Goal: Transaction & Acquisition: Obtain resource

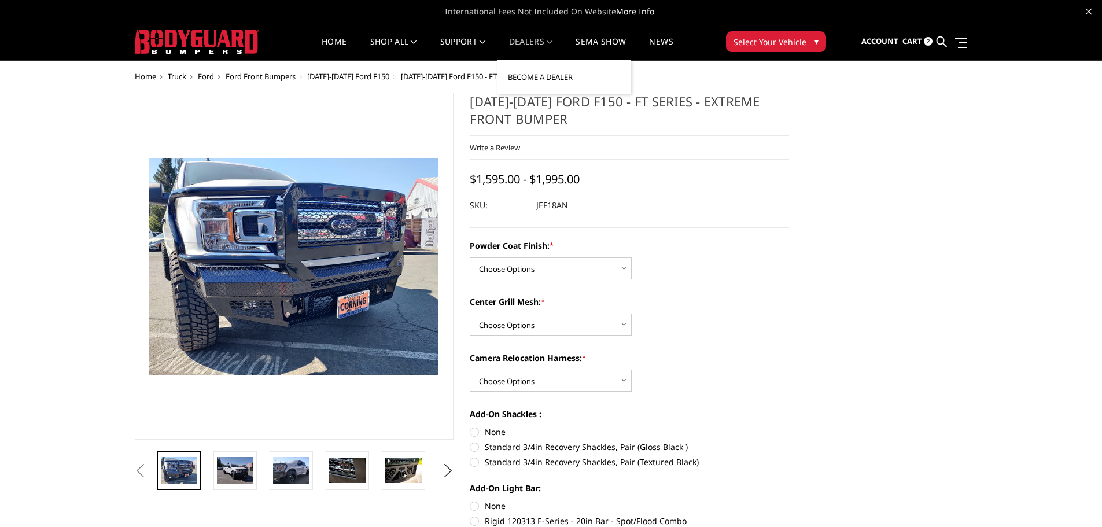
click at [547, 80] on link "Become a Dealer" at bounding box center [564, 77] width 124 height 22
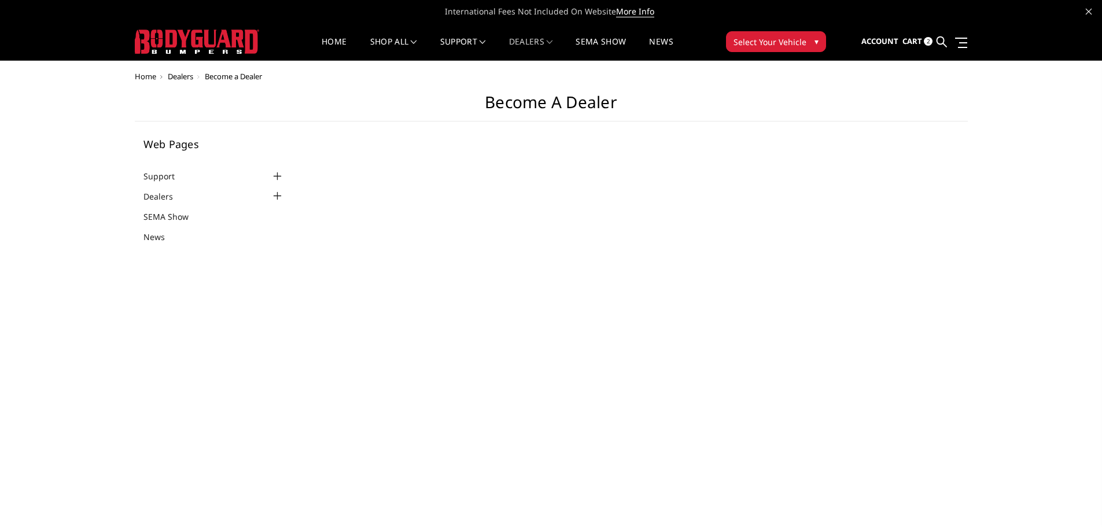
select select "US"
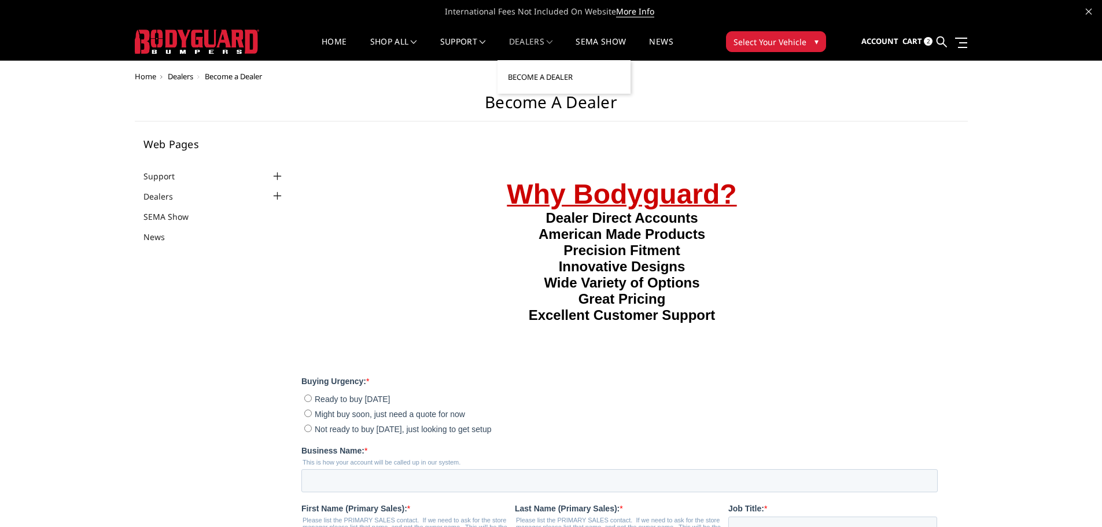
click at [530, 78] on link "Become a Dealer" at bounding box center [564, 77] width 124 height 22
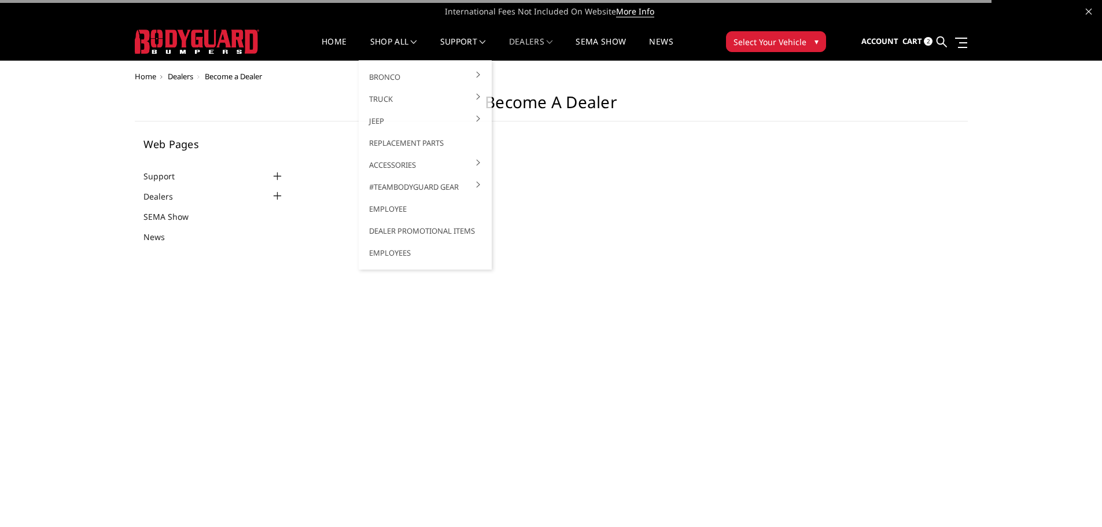
select select "US"
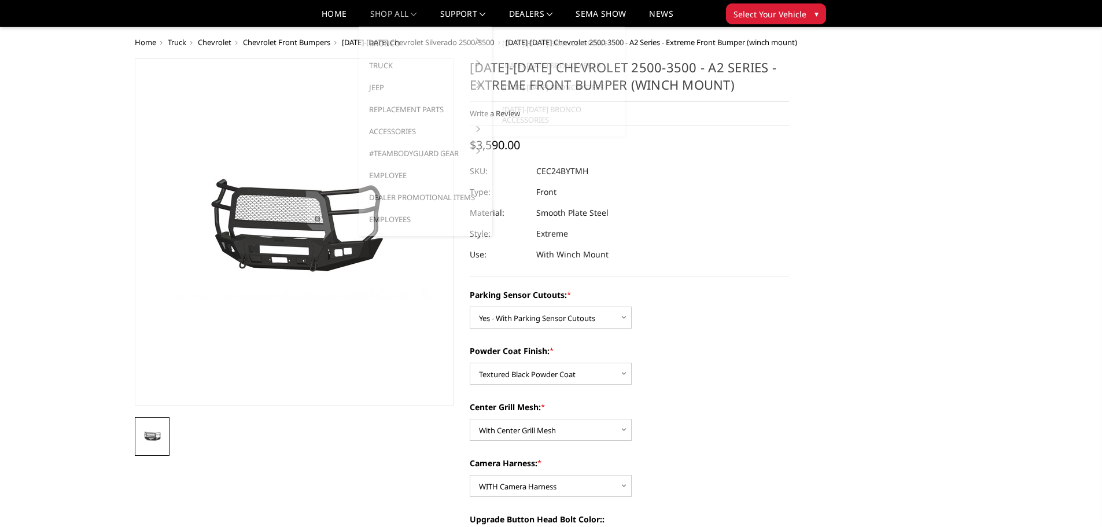
select select "2246"
select select "2248"
select select "2249"
select select "2251"
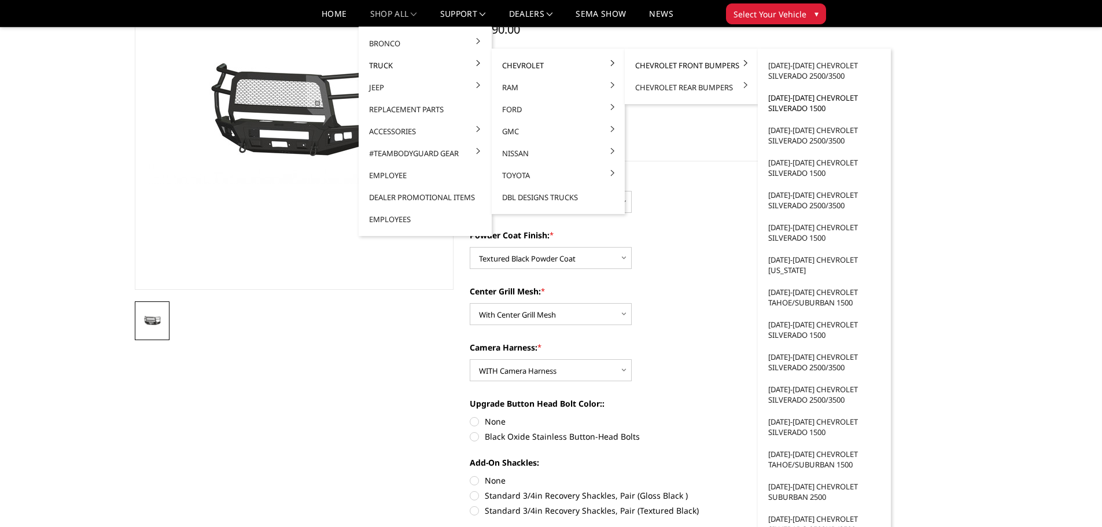
click at [795, 100] on link "[DATE]-[DATE] Chevrolet Silverado 1500" at bounding box center [824, 103] width 124 height 32
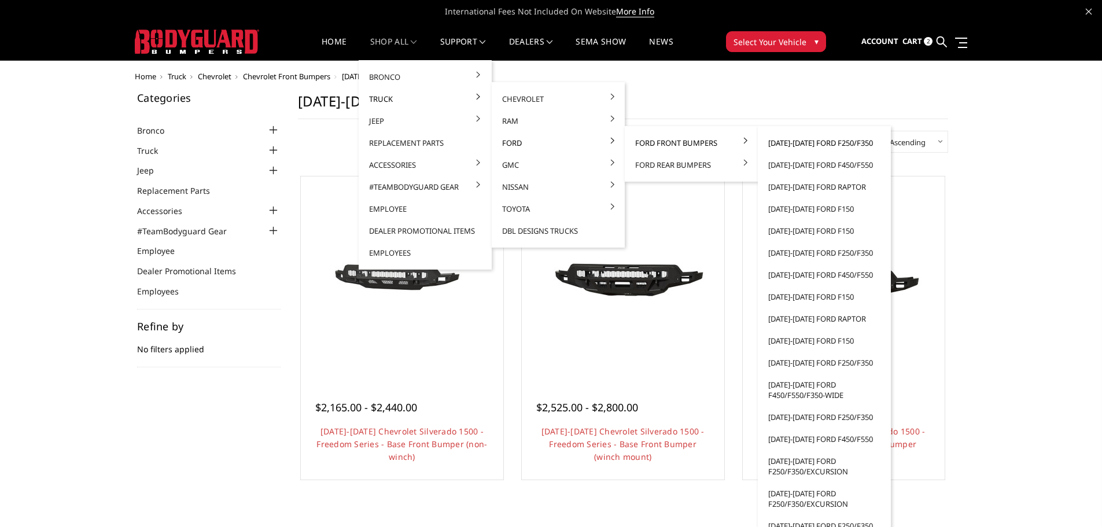
drag, startPoint x: 703, startPoint y: 142, endPoint x: 786, endPoint y: 142, distance: 82.7
click at [719, 142] on link "Ford Front Bumpers" at bounding box center [691, 143] width 124 height 22
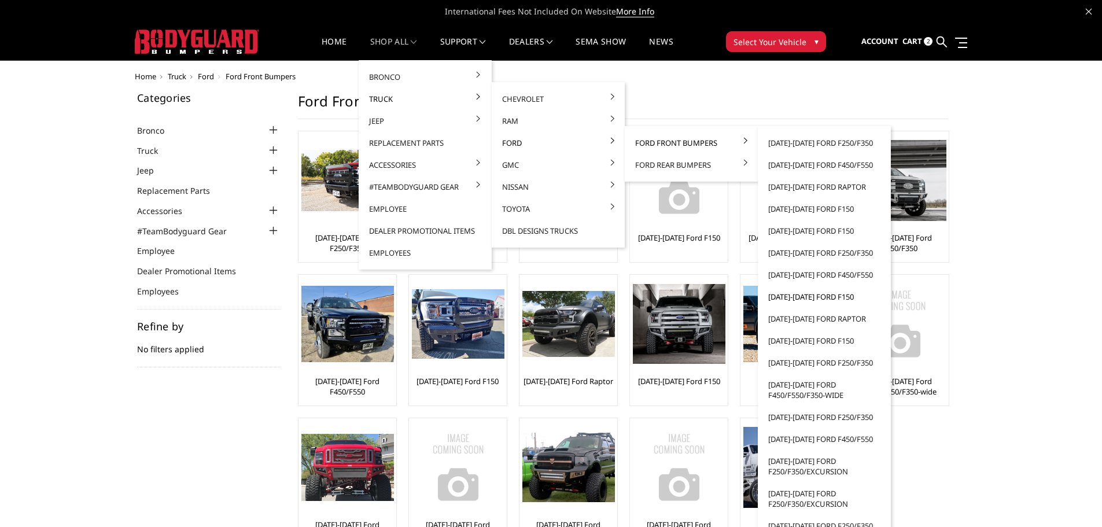
click at [811, 297] on link "[DATE]-[DATE] Ford F150" at bounding box center [824, 297] width 124 height 22
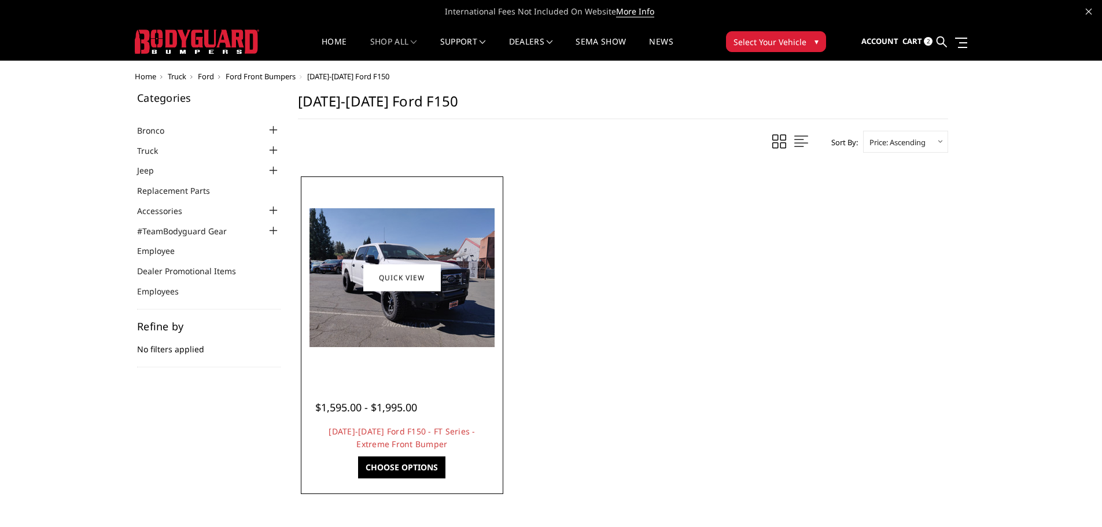
click at [455, 304] on img at bounding box center [401, 277] width 185 height 139
